Goal: Book appointment/travel/reservation

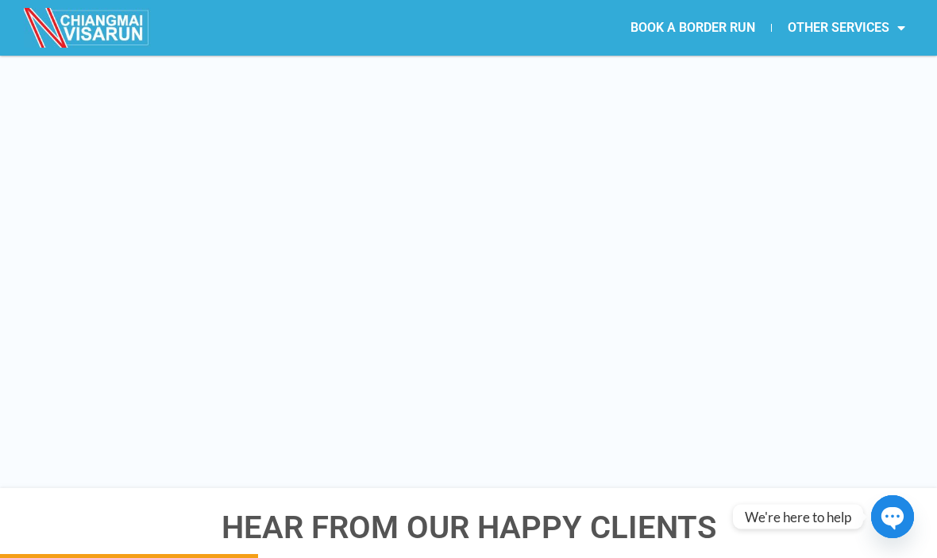
scroll to position [2239, 0]
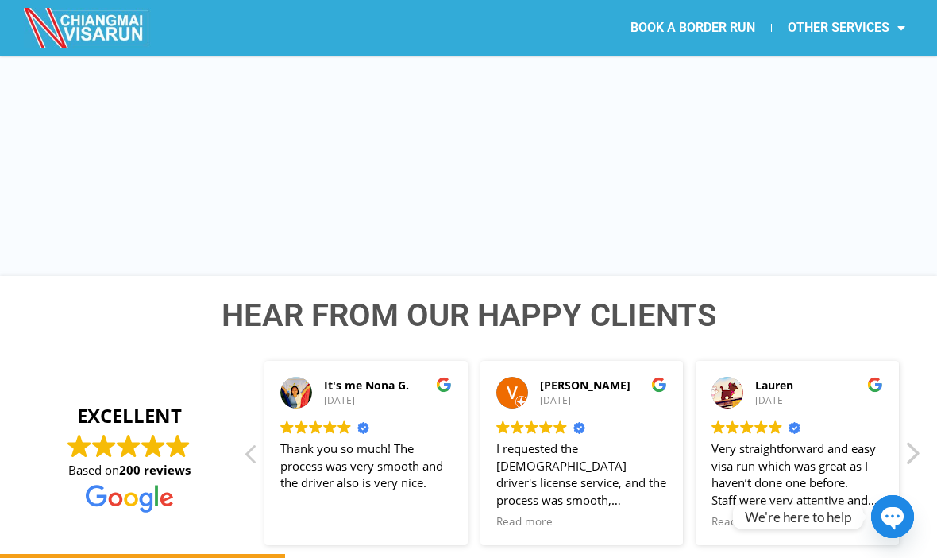
click at [915, 439] on div "Next review" at bounding box center [911, 458] width 19 height 38
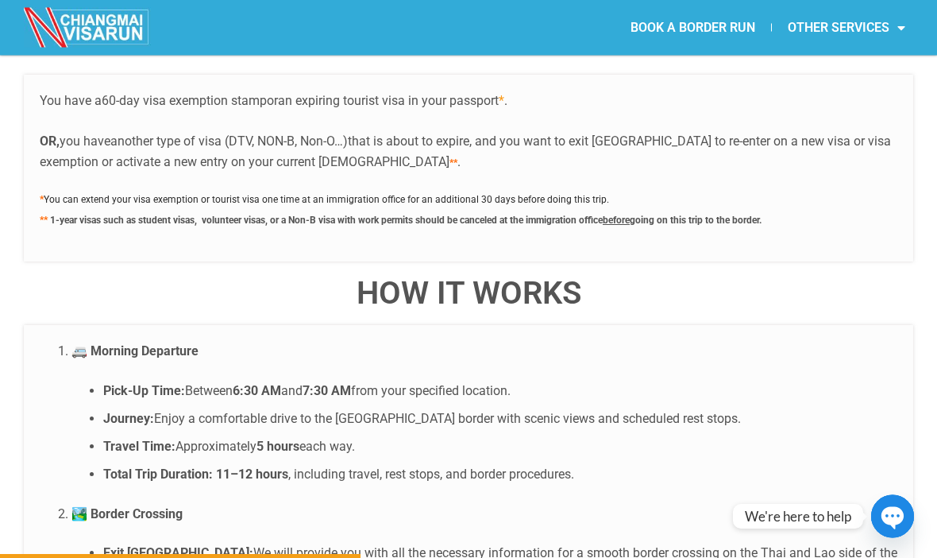
scroll to position [2834, 0]
drag, startPoint x: 339, startPoint y: 373, endPoint x: 415, endPoint y: 374, distance: 75.5
click at [415, 408] on li "Journey: Enjoy a comfortable drive to the Chiang Khong border with scenic views…" at bounding box center [500, 418] width 794 height 21
copy li "Chiang Khong"
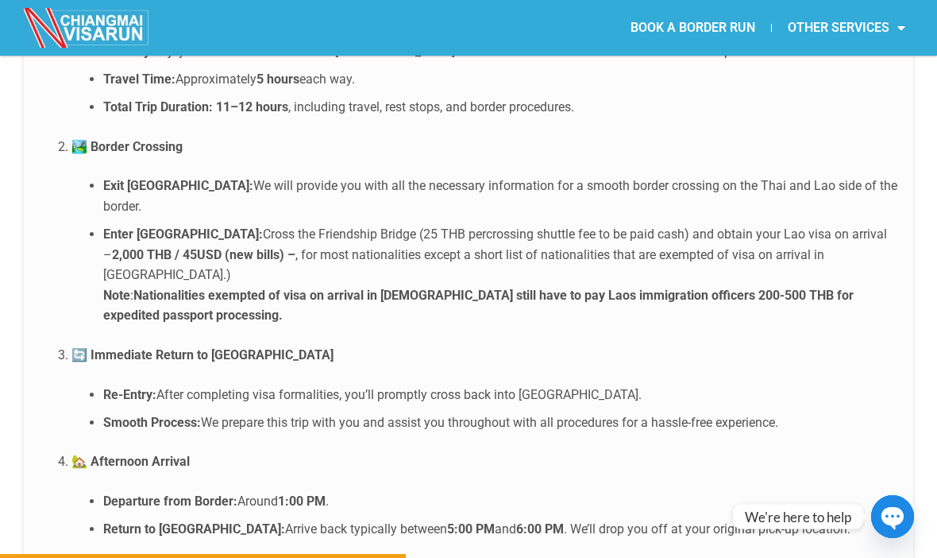
scroll to position [3213, 0]
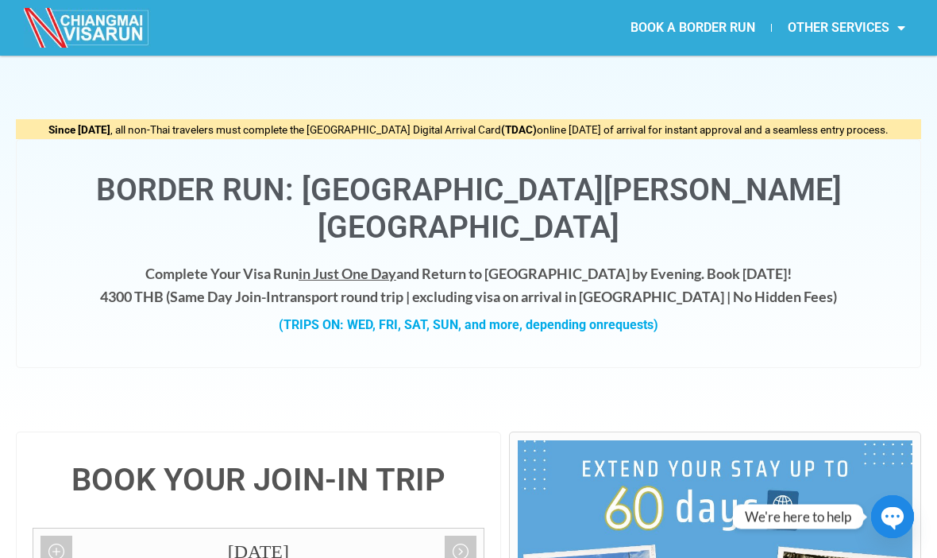
click at [77, 23] on img at bounding box center [87, 28] width 127 height 40
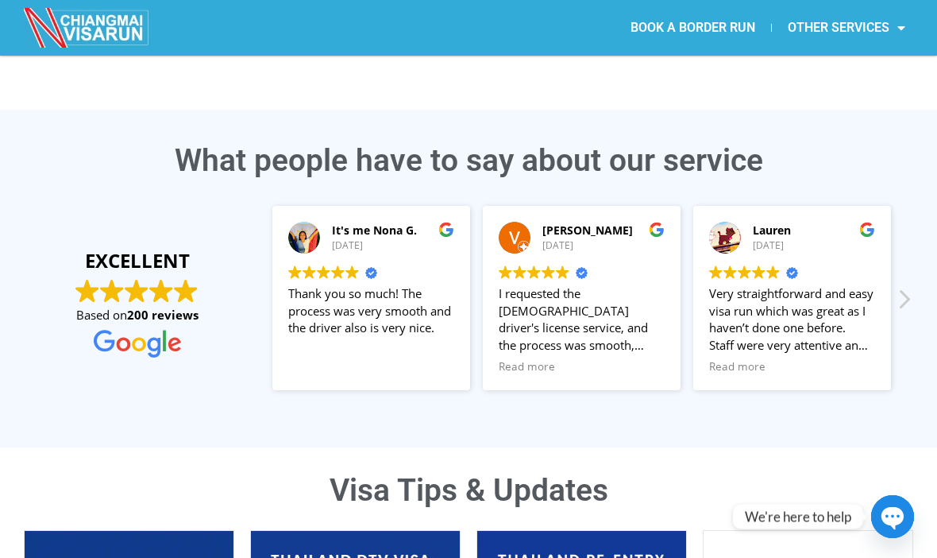
scroll to position [225, 0]
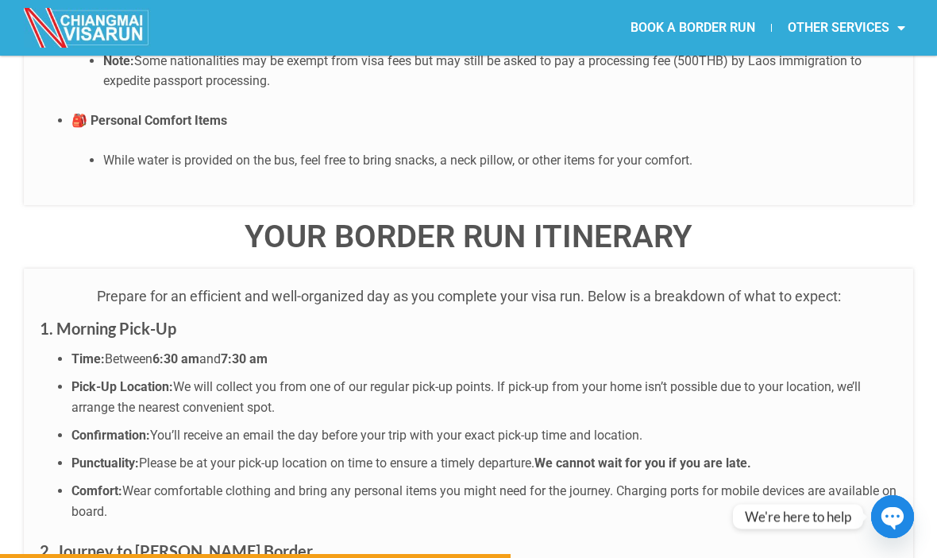
scroll to position [3984, 0]
